Goal: Transaction & Acquisition: Purchase product/service

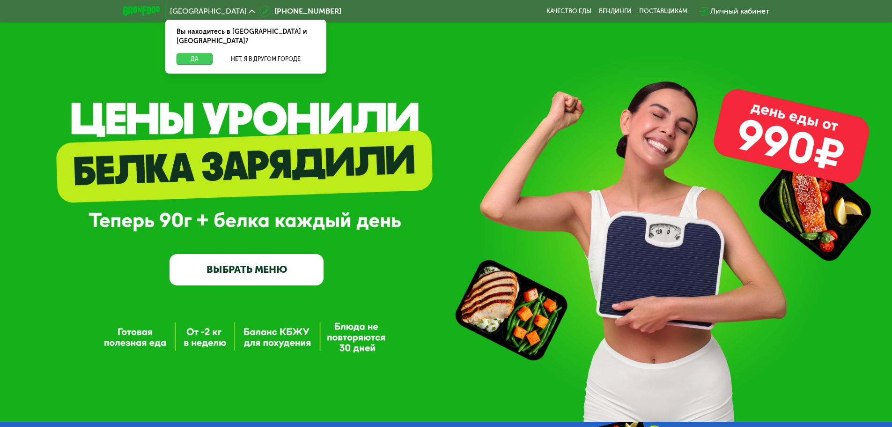
click at [184, 53] on button "Да" at bounding box center [195, 58] width 36 height 11
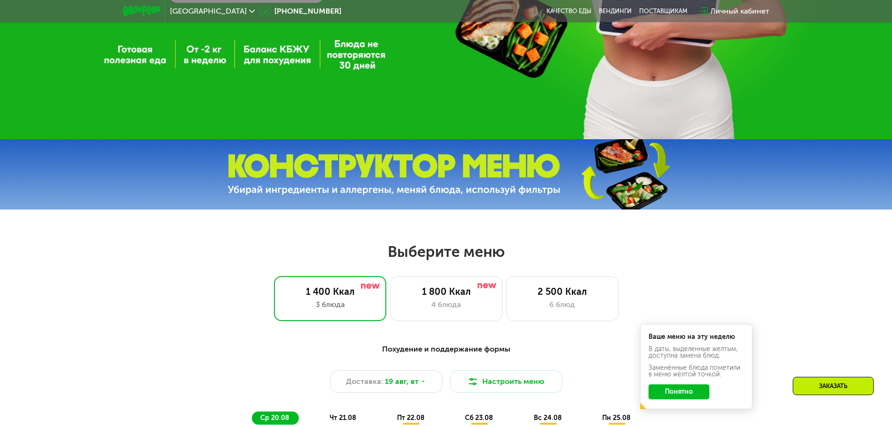
scroll to position [422, 0]
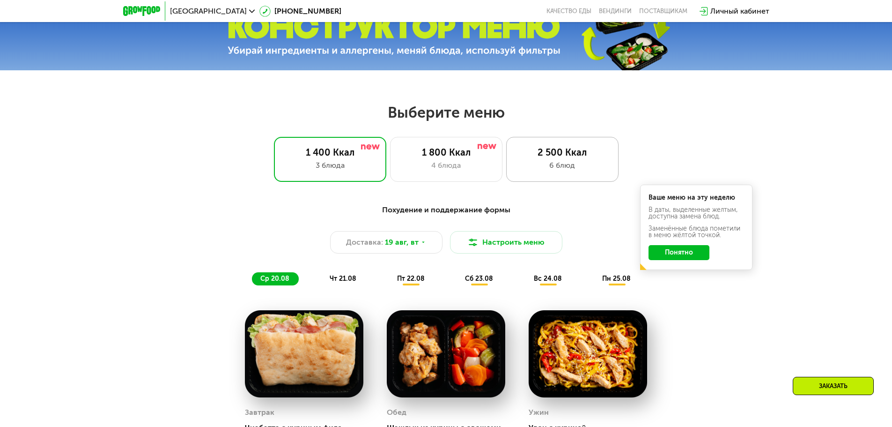
click at [558, 161] on div "2 500 Ккал 6 блюд" at bounding box center [562, 159] width 112 height 45
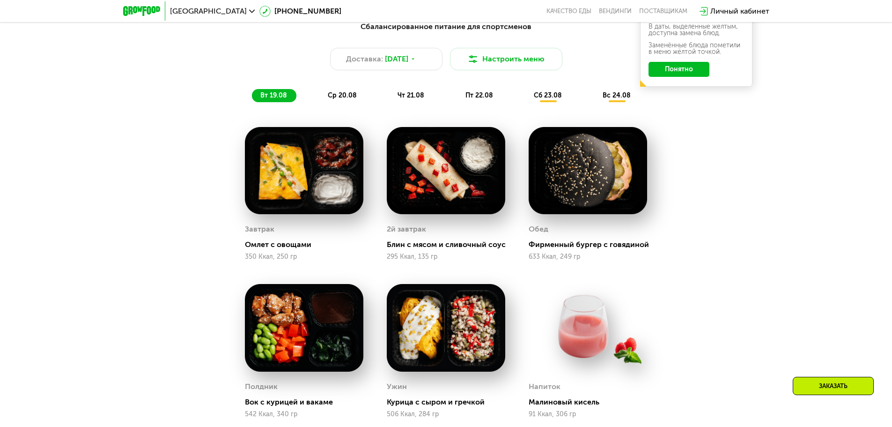
scroll to position [515, 0]
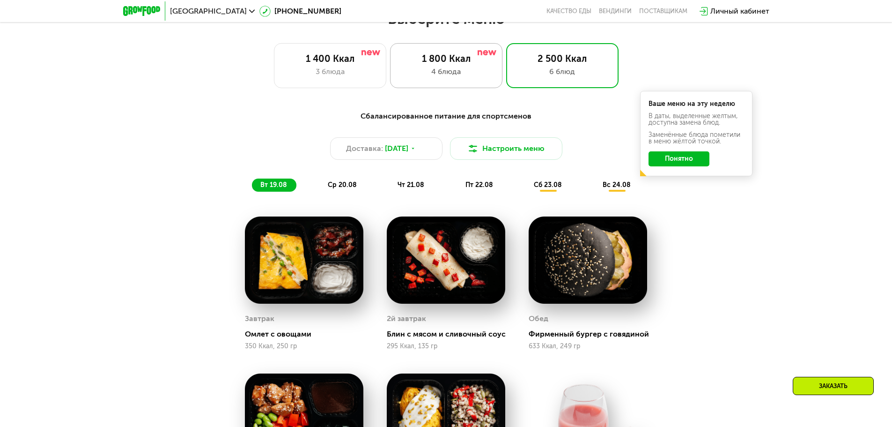
click at [434, 75] on div "4 блюда" at bounding box center [446, 71] width 93 height 11
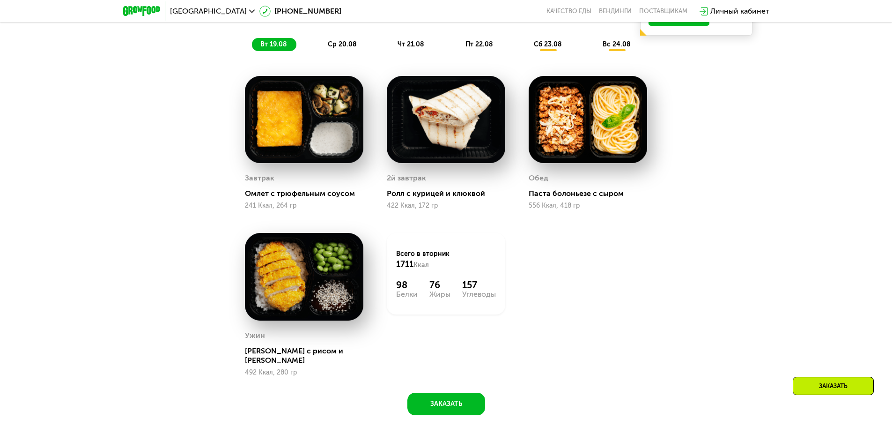
scroll to position [562, 0]
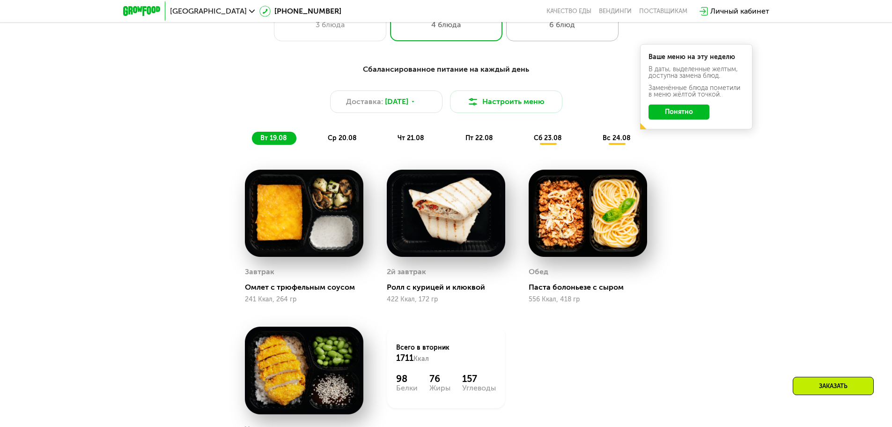
click at [555, 37] on div "2 500 Ккал 6 блюд" at bounding box center [562, 18] width 112 height 45
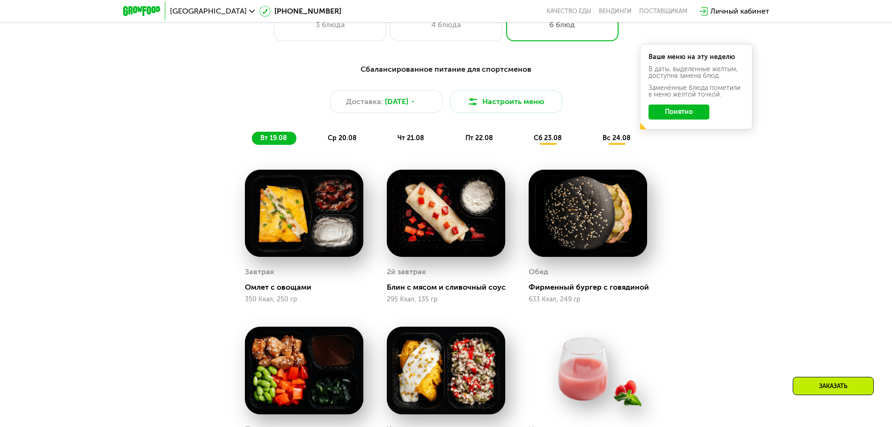
click at [332, 142] on span "ср 20.08" at bounding box center [342, 138] width 29 height 8
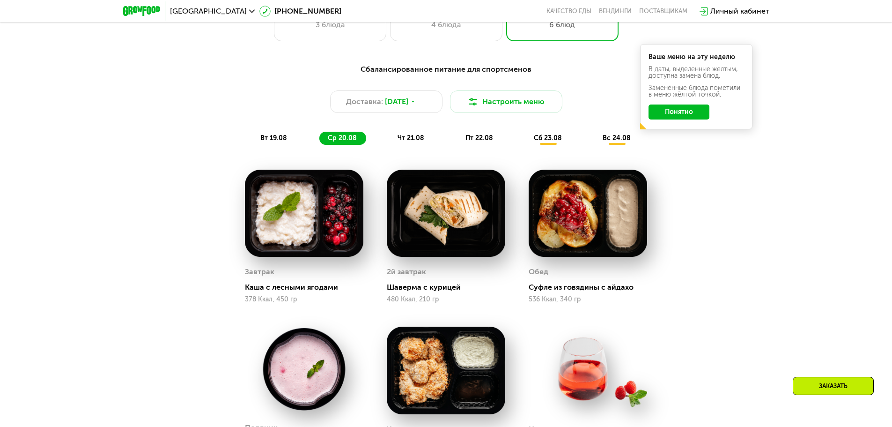
click at [409, 142] on span "чт 21.08" at bounding box center [411, 138] width 27 height 8
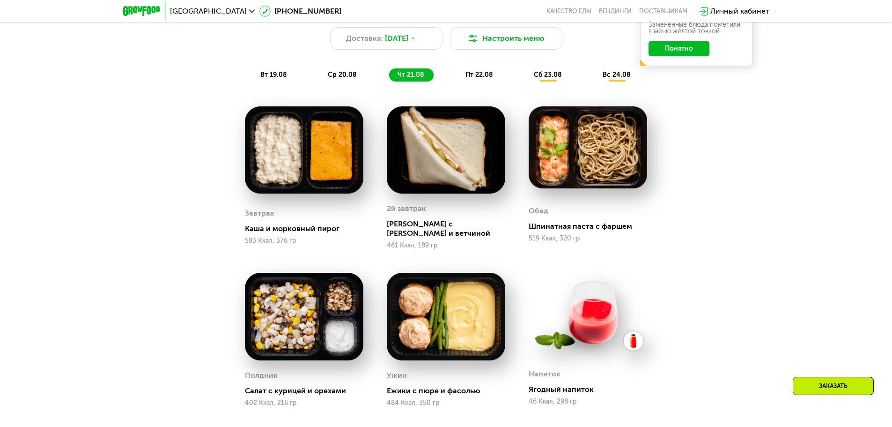
scroll to position [609, 0]
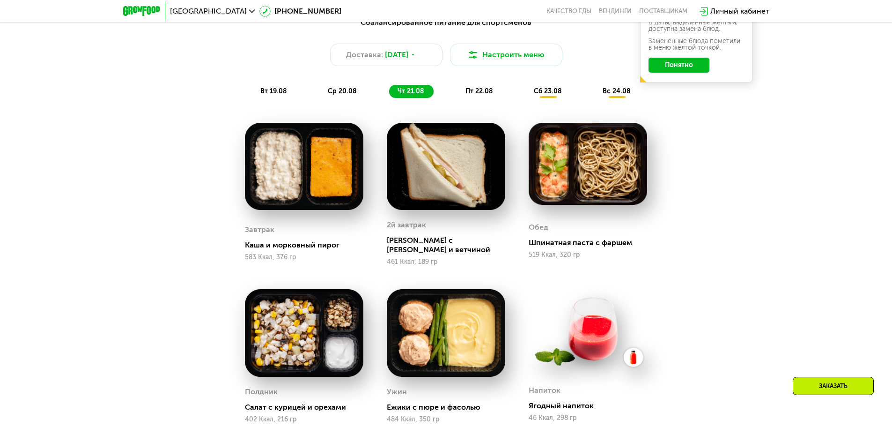
click at [474, 103] on div "Сбалансированное питание для спортсменов Доставка: [DATE] Настроить меню вт 19.…" at bounding box center [446, 57] width 566 height 92
click at [476, 95] on span "пт 22.08" at bounding box center [480, 91] width 28 height 8
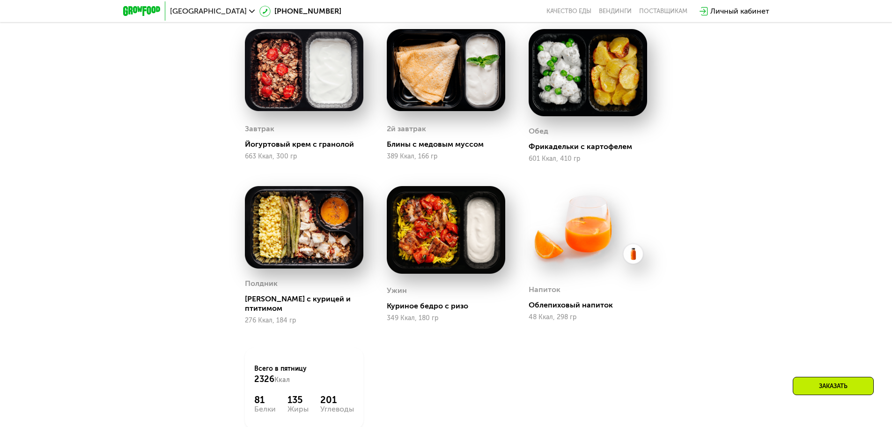
scroll to position [515, 0]
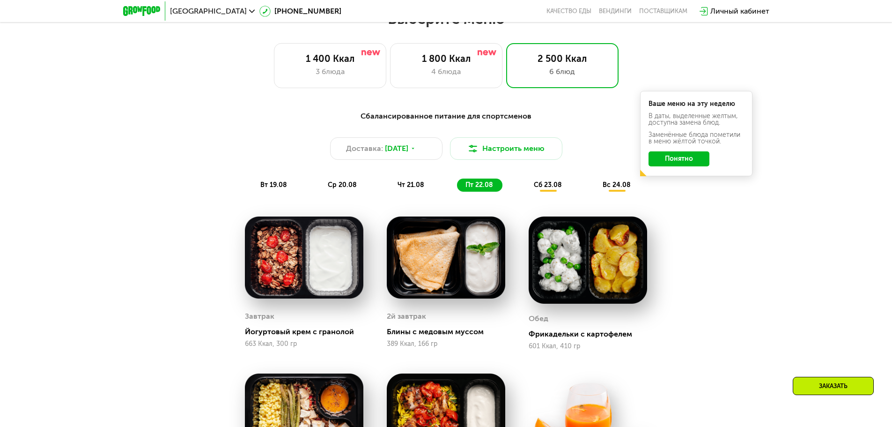
click at [678, 158] on button "Понятно" at bounding box center [679, 158] width 61 height 15
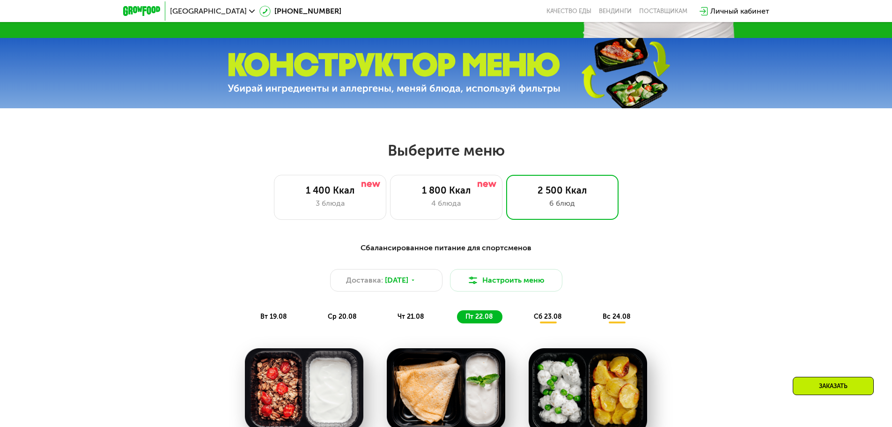
scroll to position [375, 0]
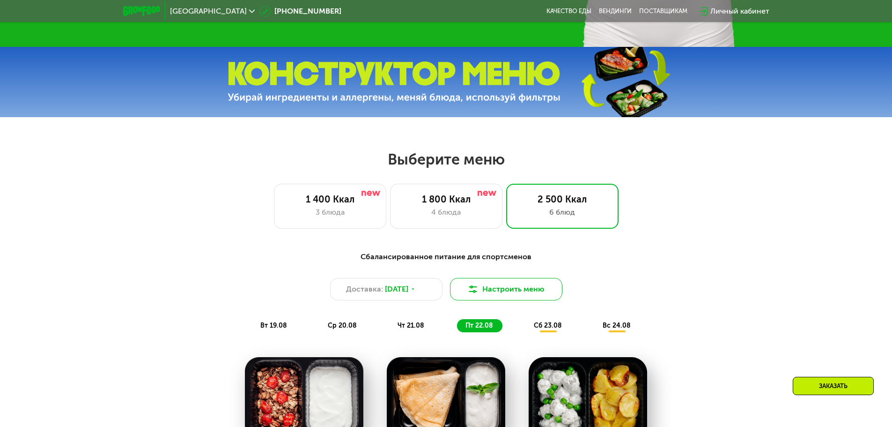
click at [513, 297] on button "Настроить меню" at bounding box center [506, 289] width 112 height 22
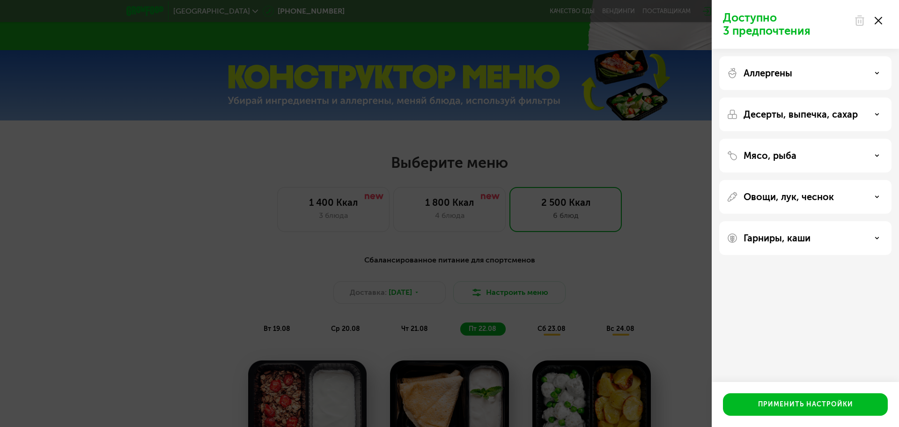
click at [880, 19] on use at bounding box center [878, 20] width 7 height 7
